Goal: Go to known website: Access a specific website the user already knows

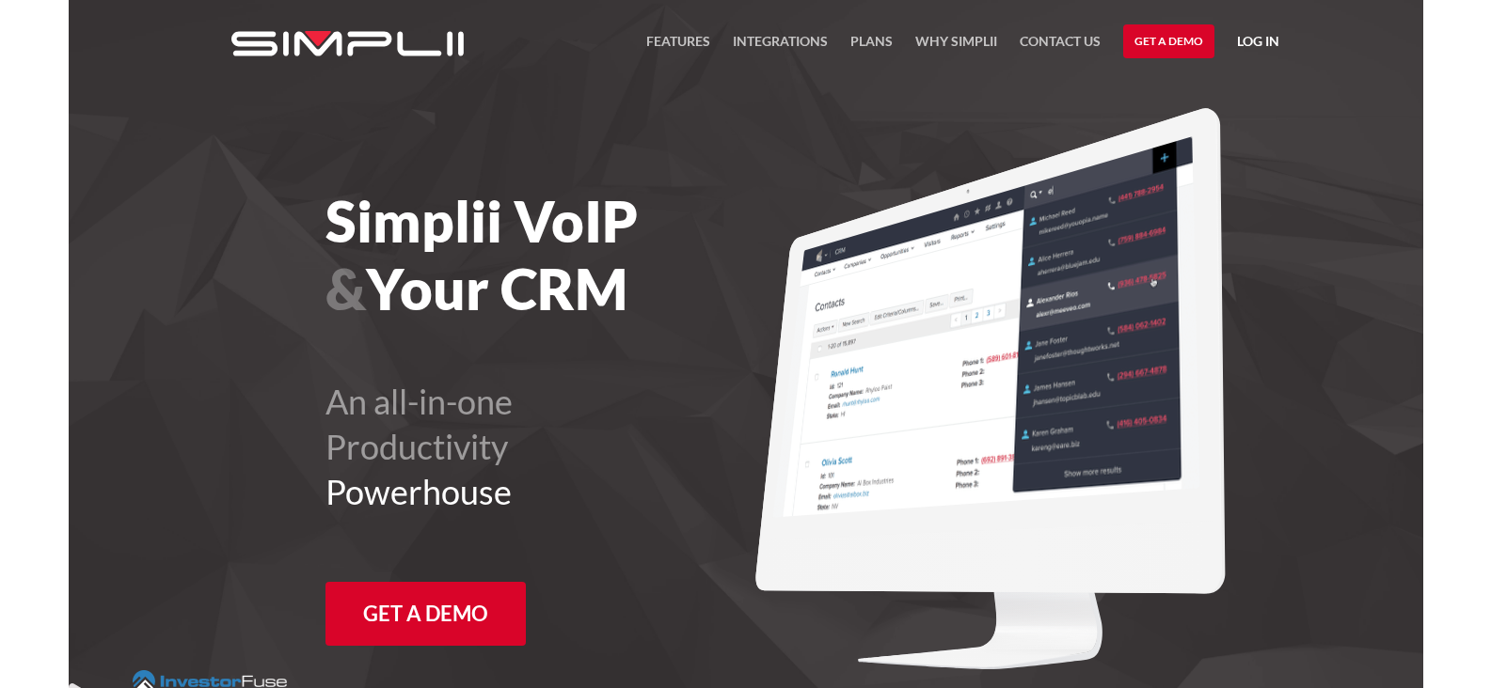
click at [1258, 40] on link "Log in" at bounding box center [1258, 44] width 42 height 28
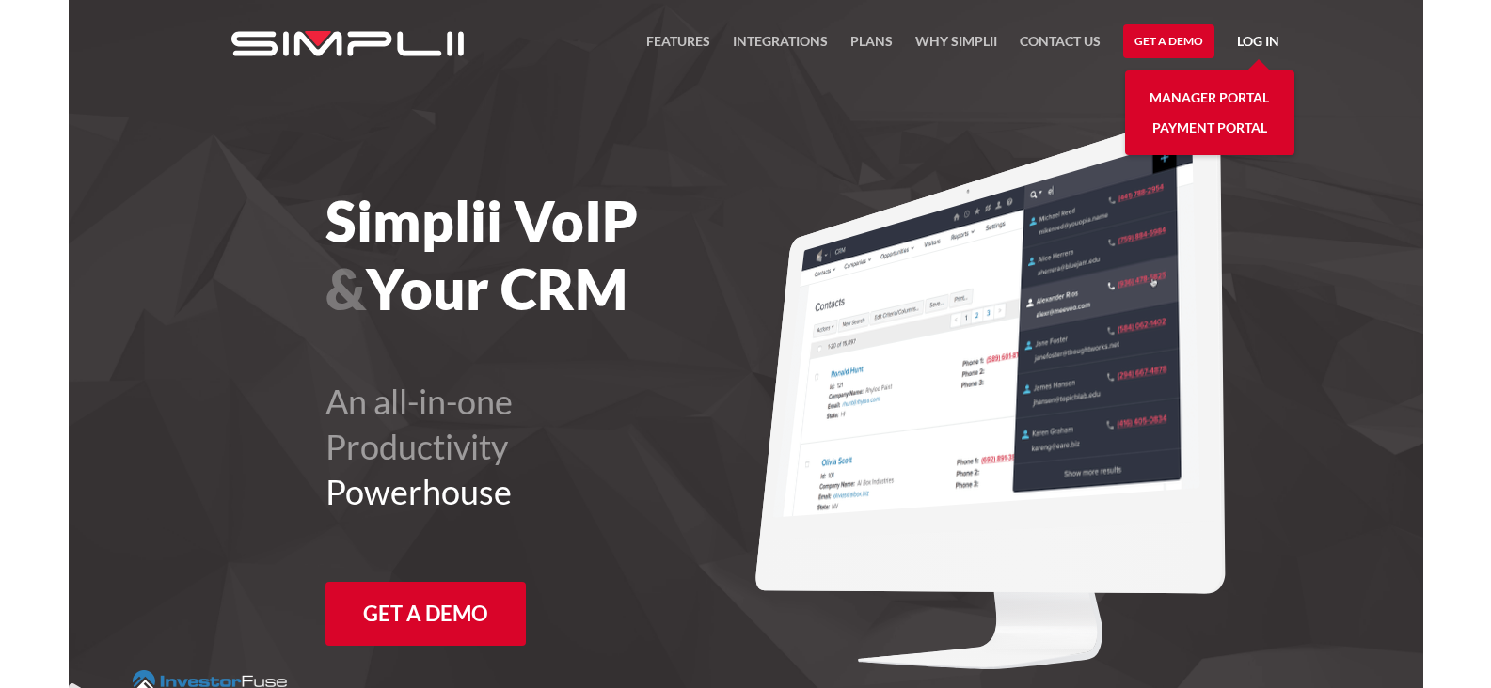
click at [1205, 119] on link "Payment Portal" at bounding box center [1209, 128] width 115 height 30
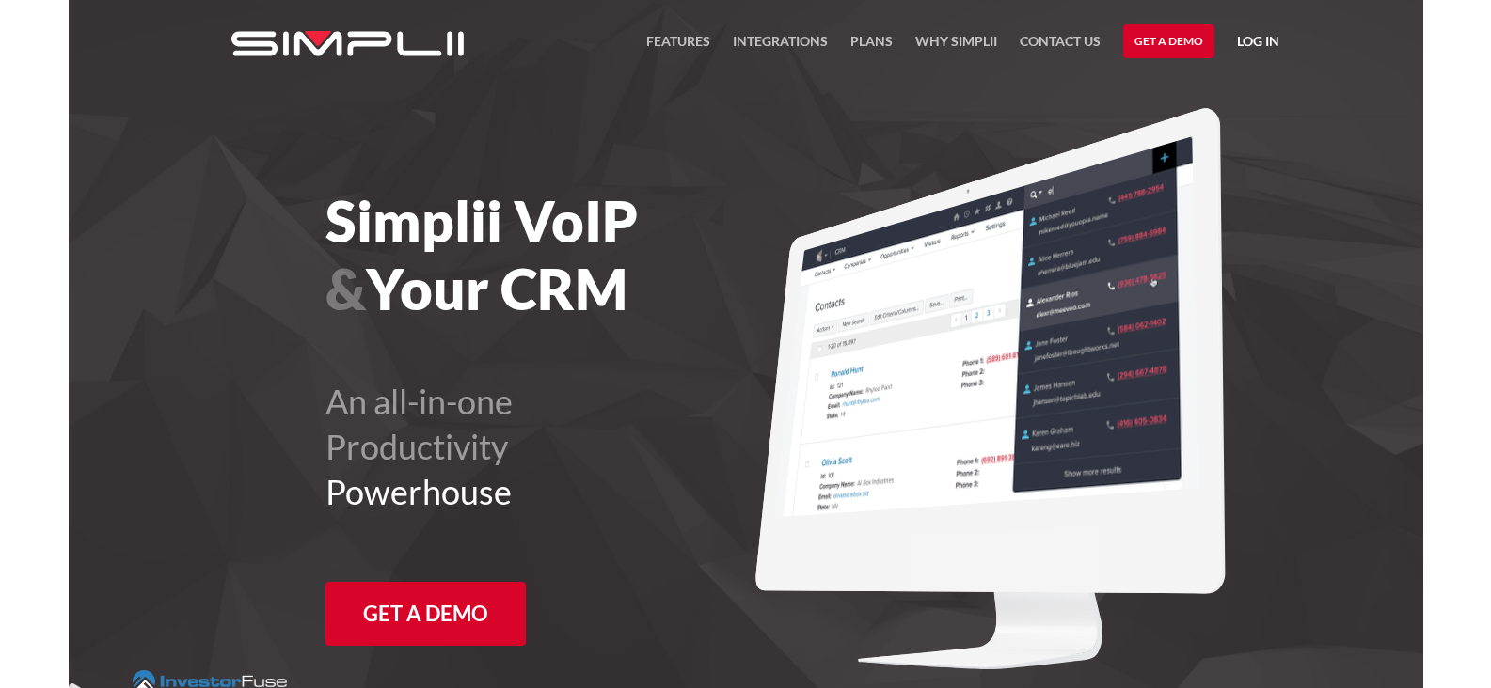
click at [1250, 36] on link "Log in" at bounding box center [1258, 44] width 42 height 28
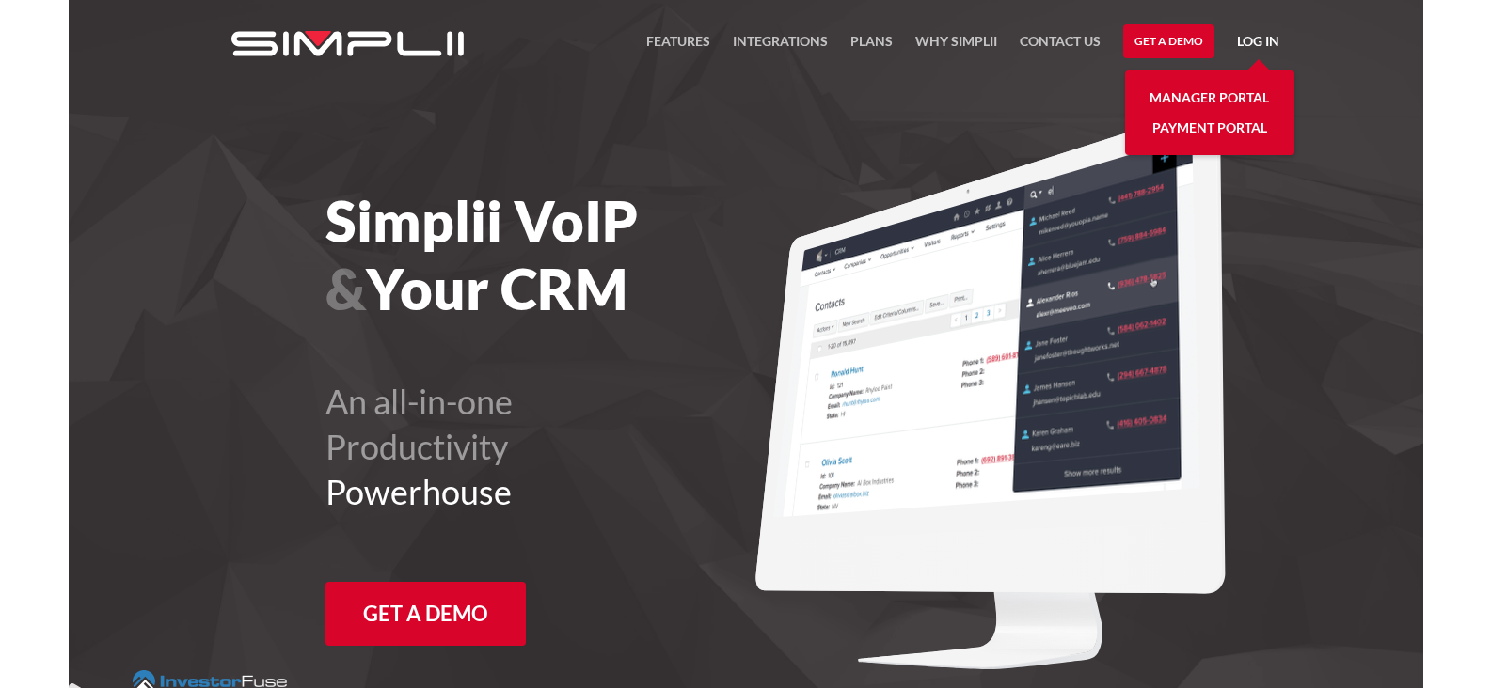
click at [1217, 94] on link "Manager Portal" at bounding box center [1208, 98] width 119 height 30
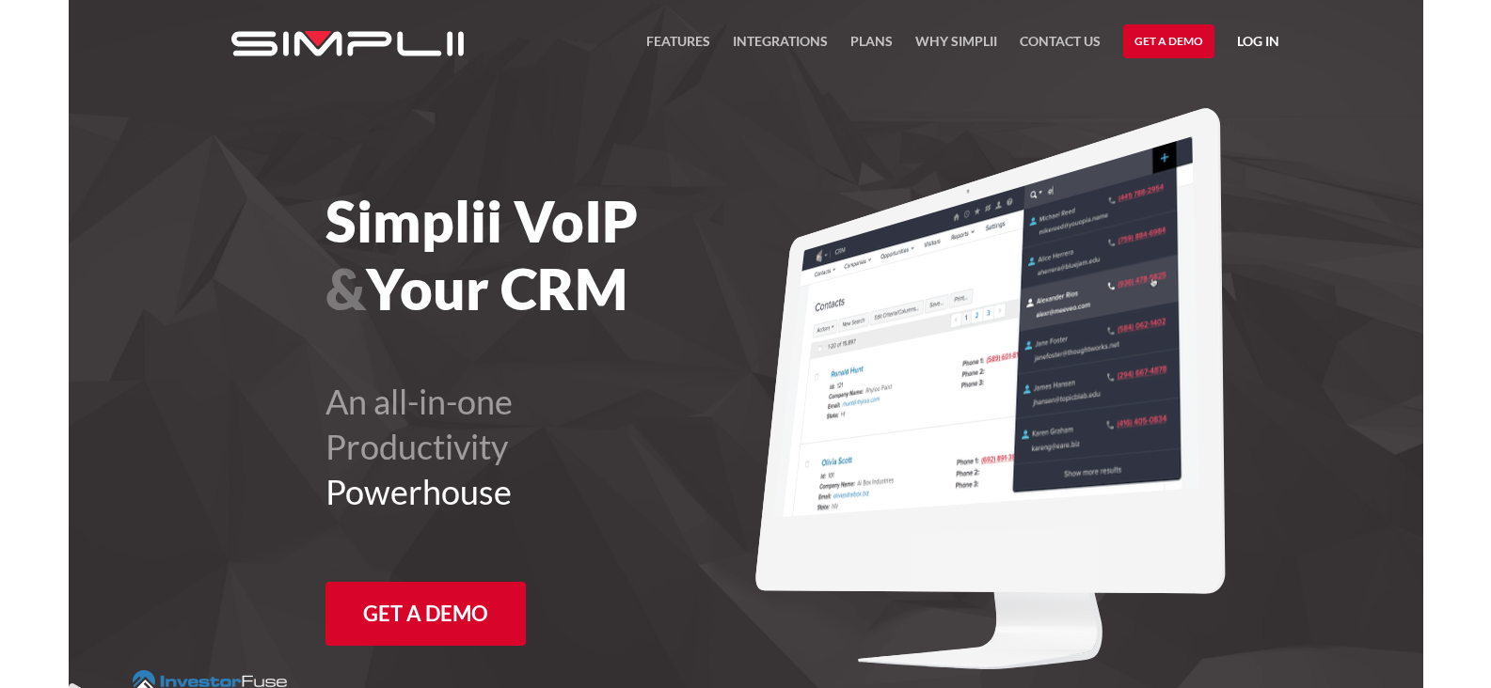
click at [1234, 43] on nav "FEATURES Integrations Products Plans Why Simplii Contact US Master Agreement Ge…" at bounding box center [962, 41] width 633 height 83
click at [1269, 41] on link "Log in" at bounding box center [1258, 44] width 42 height 28
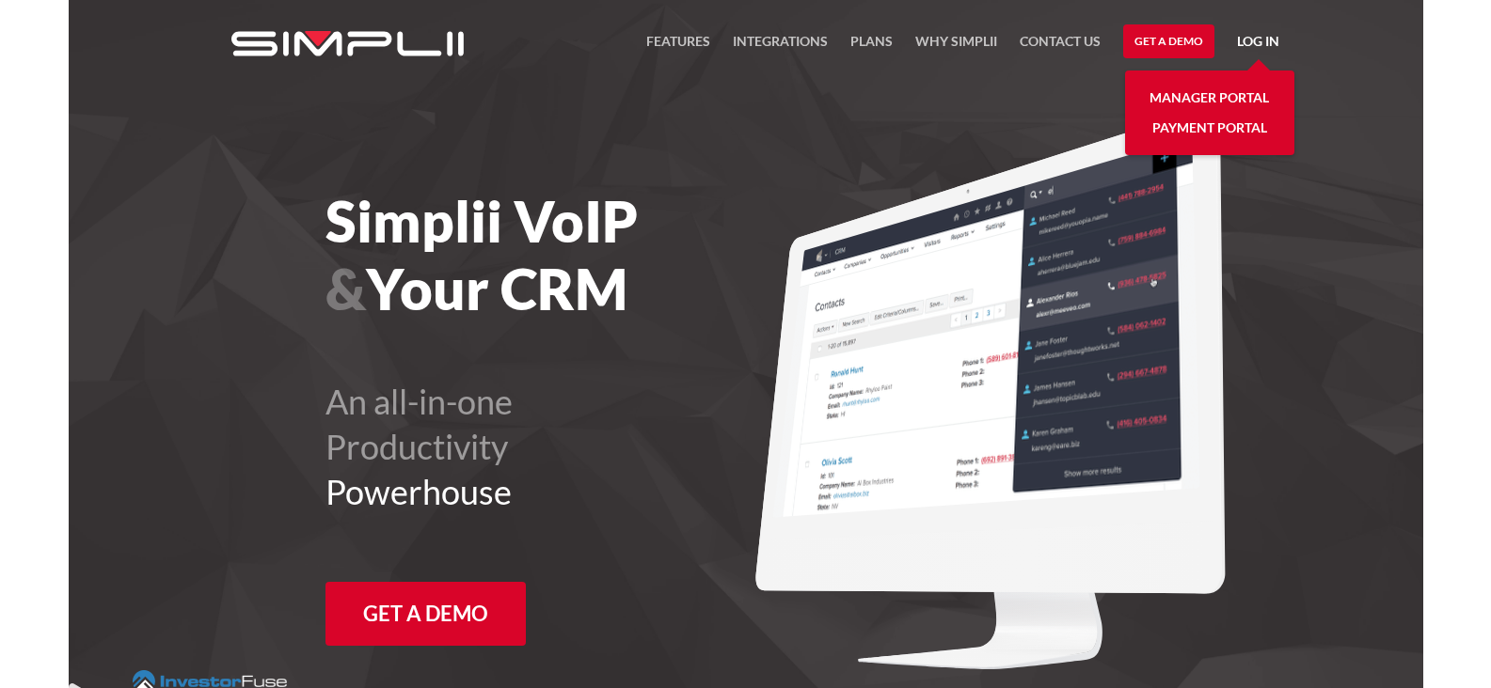
click at [1259, 90] on link "Manager Portal" at bounding box center [1208, 98] width 119 height 30
